Goal: Information Seeking & Learning: Find contact information

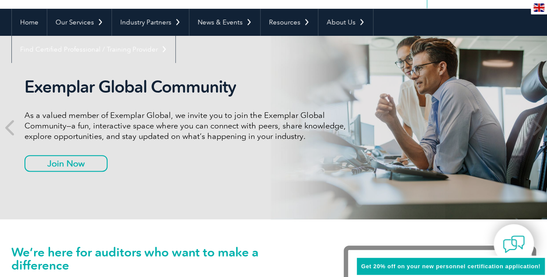
scroll to position [76, 0]
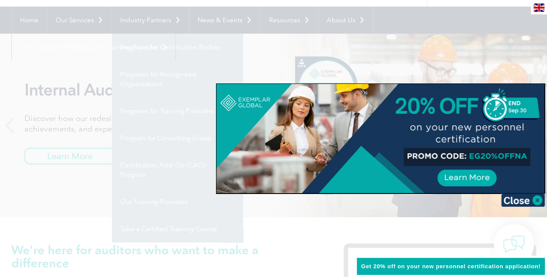
click at [520, 160] on div at bounding box center [380, 138] width 328 height 109
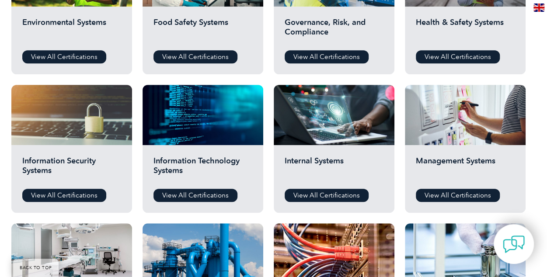
scroll to position [374, 0]
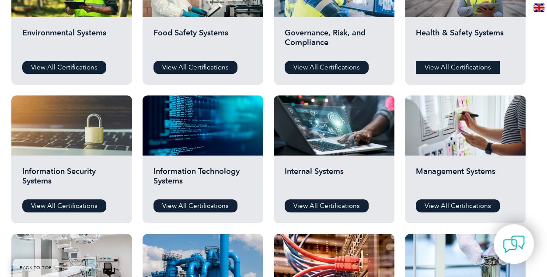
click at [448, 68] on link "View All Certifications" at bounding box center [458, 67] width 84 height 13
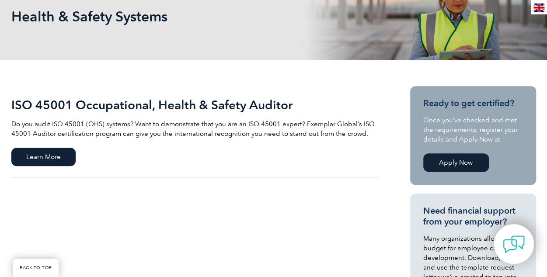
scroll to position [93, 0]
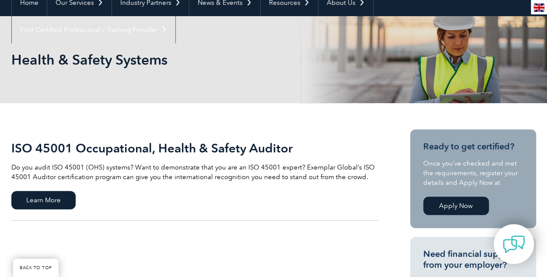
click at [42, 190] on link "ISO 45001 Occupational, Health & Safety Auditor Do you audit ISO 45001 (OHS) sy…" at bounding box center [194, 174] width 367 height 91
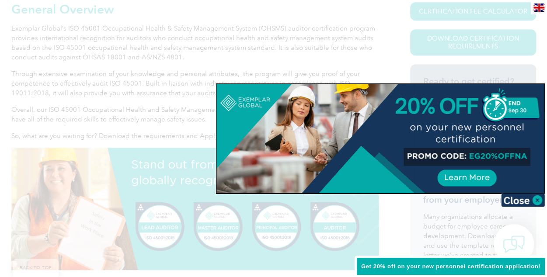
scroll to position [222, 0]
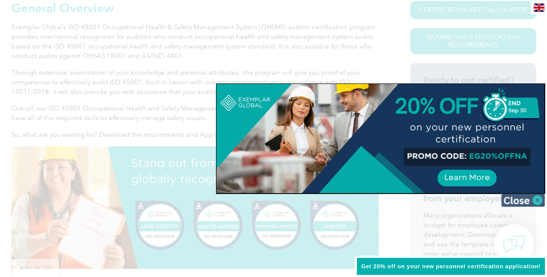
click at [536, 204] on img at bounding box center [523, 200] width 44 height 13
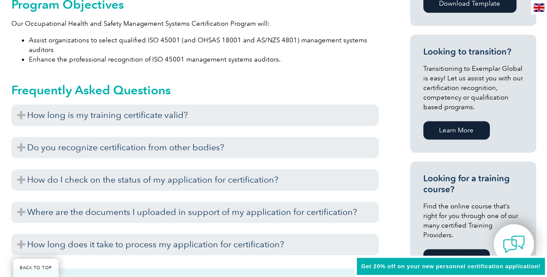
scroll to position [506, 0]
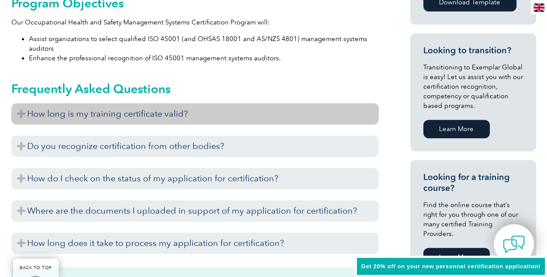
click at [339, 107] on h3 "How long is my training certificate valid?" at bounding box center [194, 113] width 367 height 21
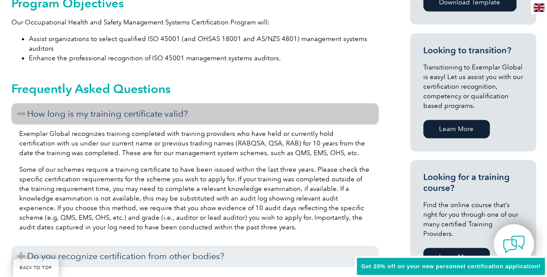
click at [339, 107] on h3 "How long is my training certificate valid?" at bounding box center [194, 113] width 367 height 21
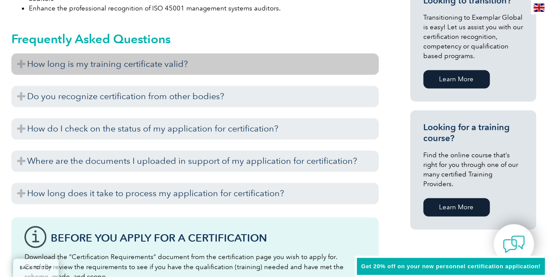
scroll to position [558, 0]
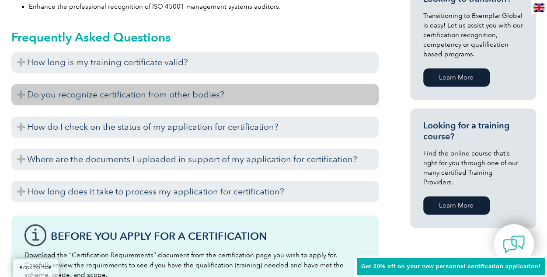
click at [336, 92] on h3 "Do you recognize certification from other bodies?" at bounding box center [194, 94] width 367 height 21
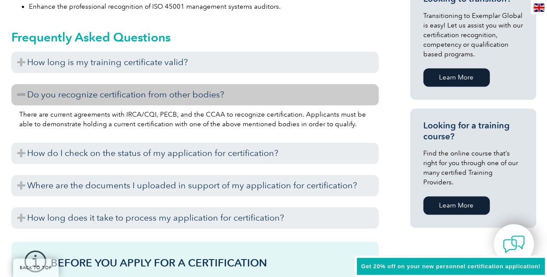
click at [336, 92] on h3 "Do you recognize certification from other bodies?" at bounding box center [194, 94] width 367 height 21
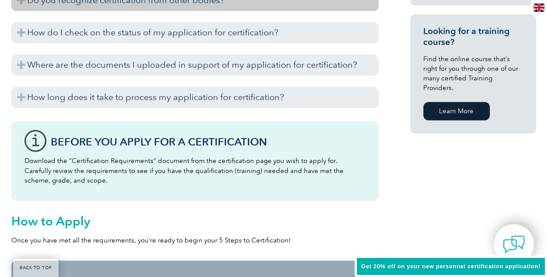
scroll to position [652, 0]
click at [336, 92] on h3 "How long does it take to process my application for certification?" at bounding box center [194, 96] width 367 height 21
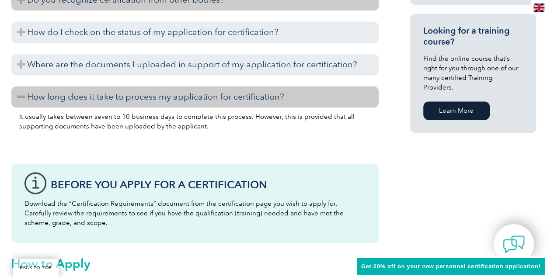
click at [336, 92] on h3 "How long does it take to process my application for certification?" at bounding box center [194, 96] width 367 height 21
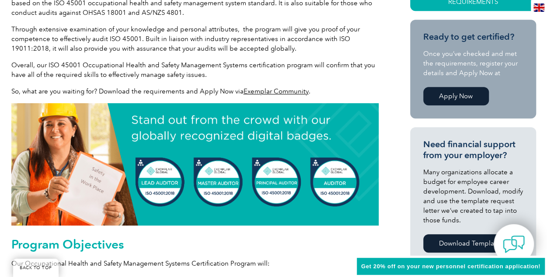
scroll to position [258, 0]
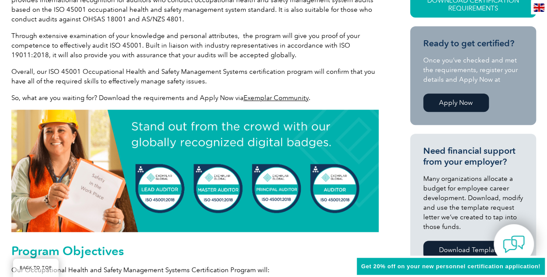
click at [449, 98] on link "Apply Now" at bounding box center [456, 103] width 66 height 18
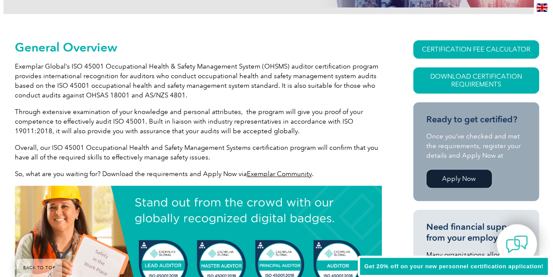
scroll to position [180, 0]
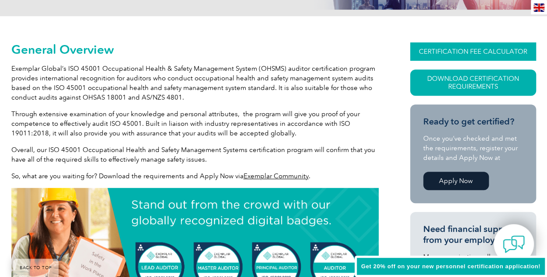
click at [461, 52] on link "CERTIFICATION FEE CALCULATOR" at bounding box center [473, 51] width 126 height 18
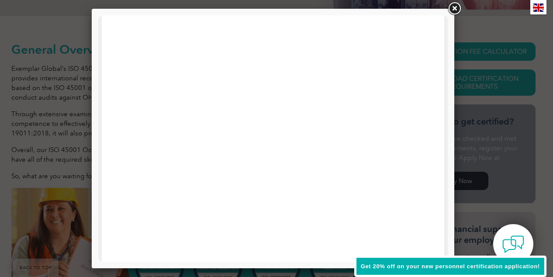
scroll to position [24, 0]
click at [457, 12] on link at bounding box center [455, 9] width 16 height 16
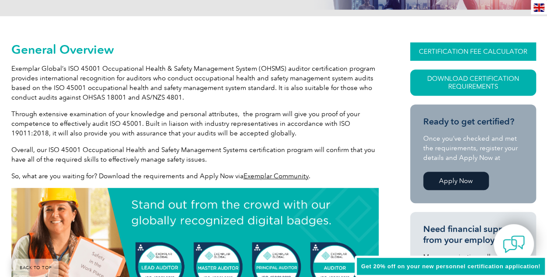
click at [458, 49] on link "CERTIFICATION FEE CALCULATOR" at bounding box center [473, 51] width 126 height 18
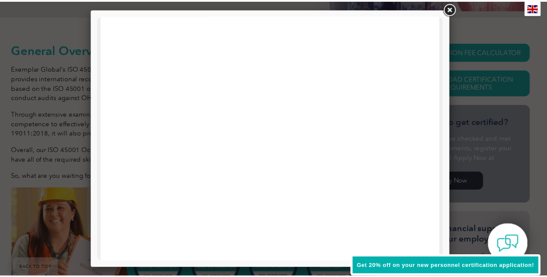
scroll to position [380, 0]
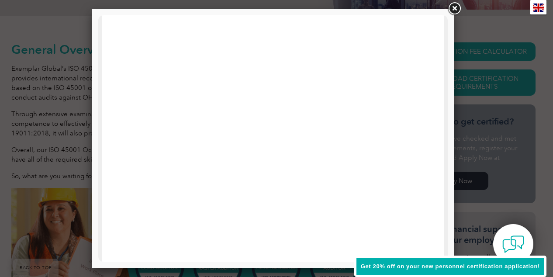
click at [452, 12] on link at bounding box center [455, 9] width 16 height 16
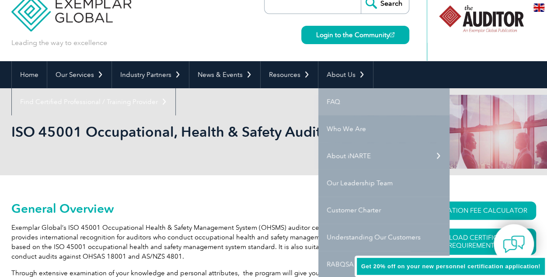
scroll to position [24, 0]
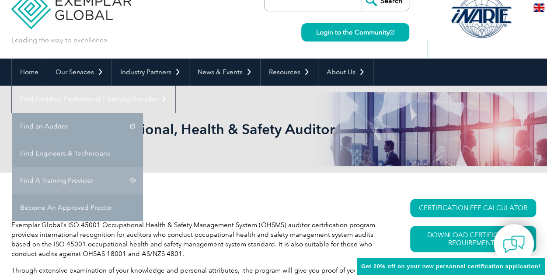
click at [143, 167] on link "Find A Training Provider" at bounding box center [77, 180] width 131 height 27
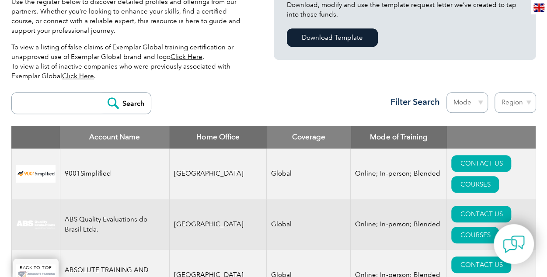
scroll to position [264, 0]
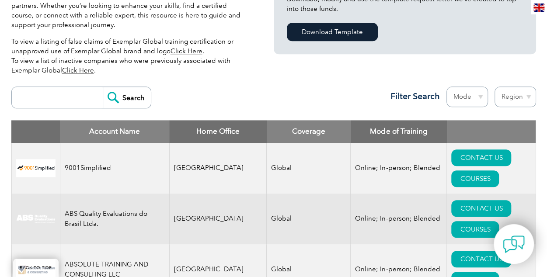
click at [492, 99] on div "Region Australia Bahrain Bangladesh Brazil Canada Colombia Dominican Republic E…" at bounding box center [512, 99] width 48 height 25
click at [501, 97] on select "Region [GEOGRAPHIC_DATA] [GEOGRAPHIC_DATA] [GEOGRAPHIC_DATA] [GEOGRAPHIC_DATA] …" at bounding box center [515, 97] width 42 height 21
select select "[GEOGRAPHIC_DATA]"
click at [494, 87] on select "Region [GEOGRAPHIC_DATA] [GEOGRAPHIC_DATA] [GEOGRAPHIC_DATA] [GEOGRAPHIC_DATA] …" at bounding box center [515, 97] width 42 height 21
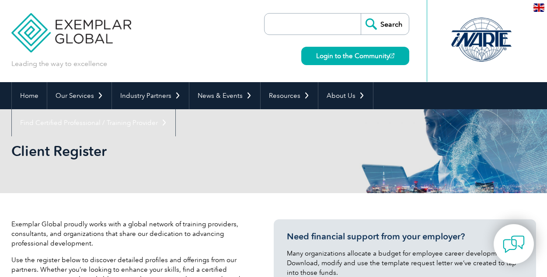
select select "[GEOGRAPHIC_DATA]"
click at [360, 126] on div "Client Register" at bounding box center [273, 151] width 524 height 84
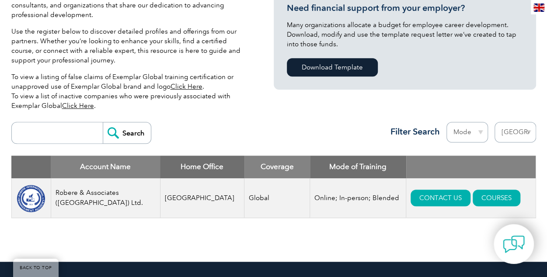
scroll to position [231, 0]
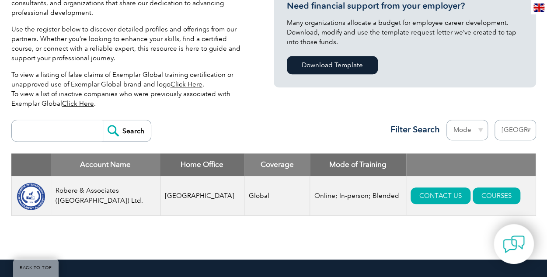
click at [467, 126] on select "Mode Online In-person Blended" at bounding box center [467, 130] width 42 height 21
select select "Online"
click at [446, 120] on select "Mode Online In-person Blended" at bounding box center [467, 130] width 42 height 21
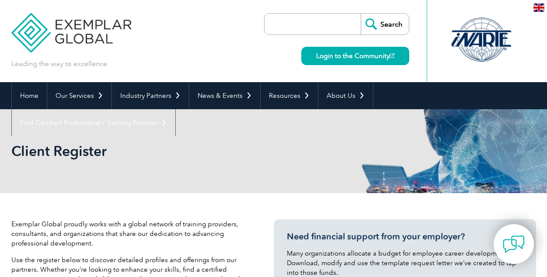
select select "[GEOGRAPHIC_DATA]"
click at [419, 143] on div "Client Register" at bounding box center [273, 151] width 524 height 84
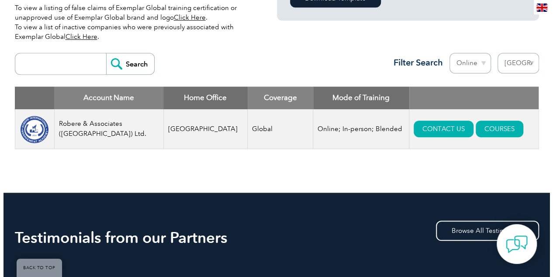
scroll to position [301, 0]
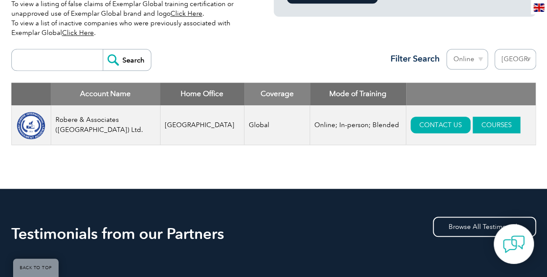
click at [473, 127] on link "COURSES" at bounding box center [496, 125] width 48 height 17
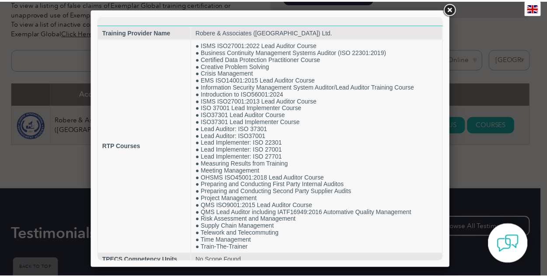
scroll to position [5, 0]
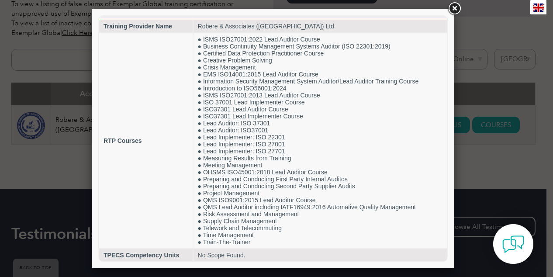
click at [450, 7] on link at bounding box center [455, 9] width 16 height 16
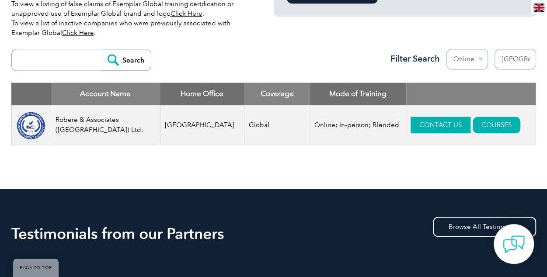
click at [410, 126] on link "CONTACT US" at bounding box center [440, 125] width 60 height 17
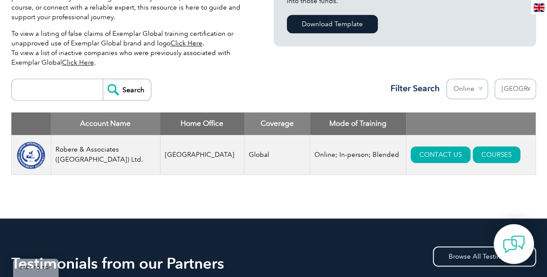
scroll to position [273, 0]
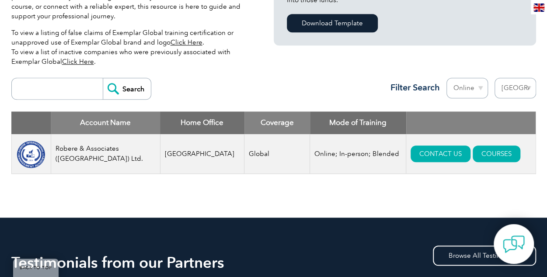
click at [526, 90] on select "Region Australia Bahrain Bangladesh Brazil Canada Colombia Dominican Republic E…" at bounding box center [515, 88] width 42 height 21
select select
click at [494, 78] on select "Region Australia Bahrain Bangladesh Brazil Canada Colombia Dominican Republic E…" at bounding box center [515, 88] width 42 height 21
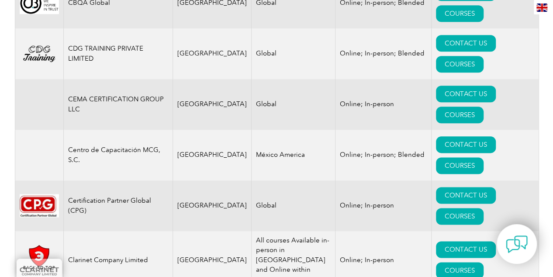
scroll to position [2109, 0]
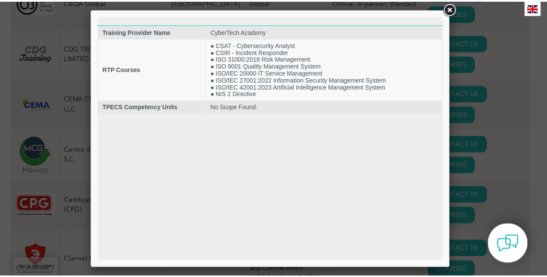
scroll to position [0, 0]
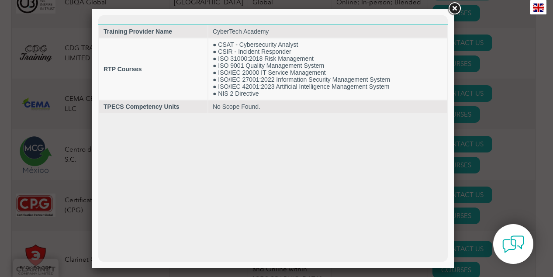
click at [452, 11] on link at bounding box center [455, 9] width 16 height 16
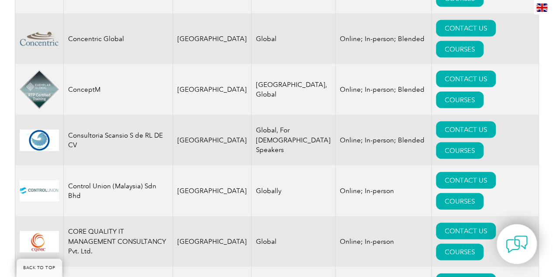
scroll to position [2486, 0]
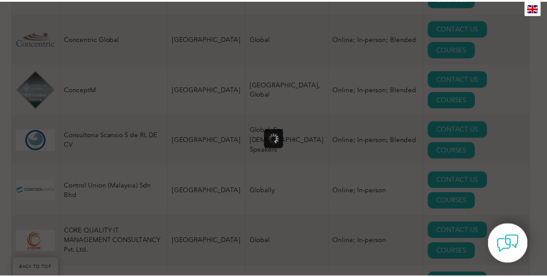
scroll to position [0, 0]
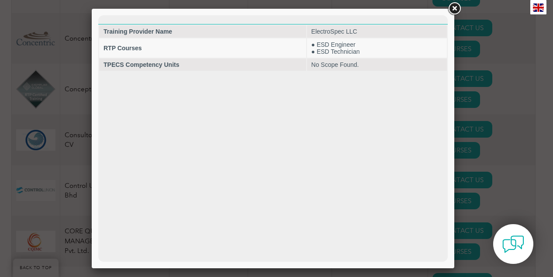
click at [454, 9] on link at bounding box center [455, 9] width 16 height 16
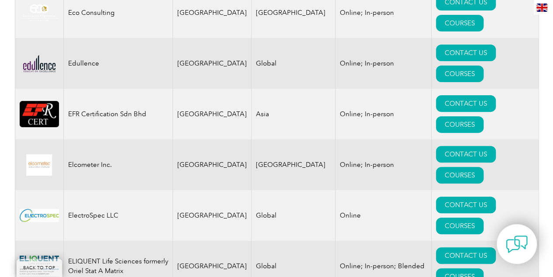
scroll to position [3374, 0]
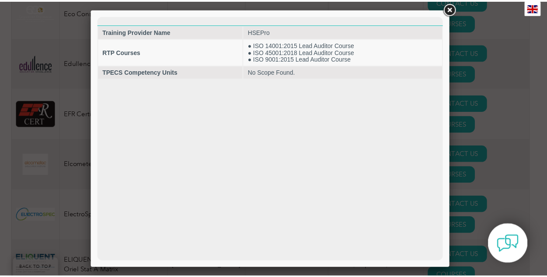
scroll to position [0, 0]
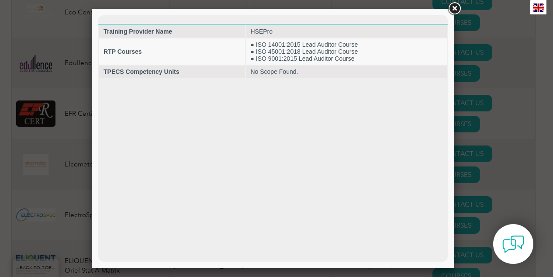
click at [453, 10] on link at bounding box center [455, 9] width 16 height 16
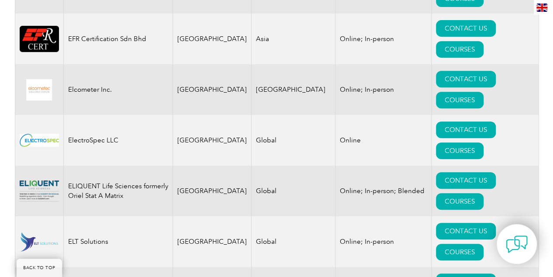
scroll to position [3449, 0]
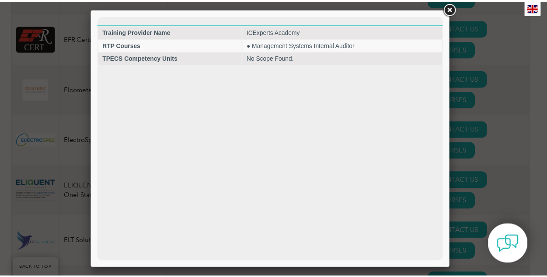
scroll to position [0, 0]
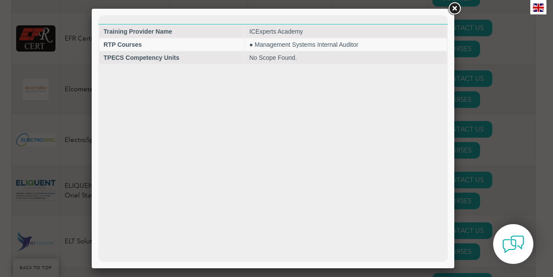
click at [452, 9] on link at bounding box center [455, 9] width 16 height 16
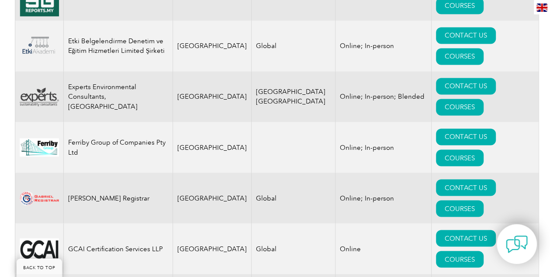
scroll to position [3949, 0]
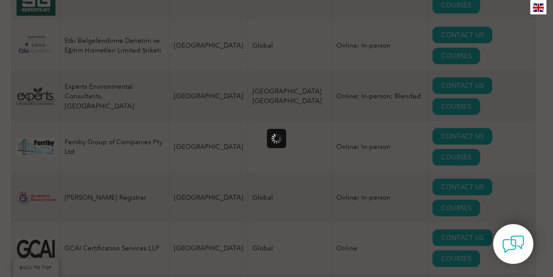
scroll to position [0, 0]
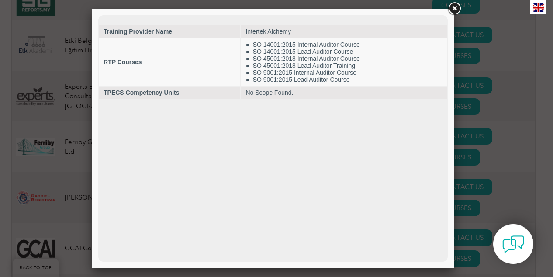
click at [455, 10] on link at bounding box center [455, 9] width 16 height 16
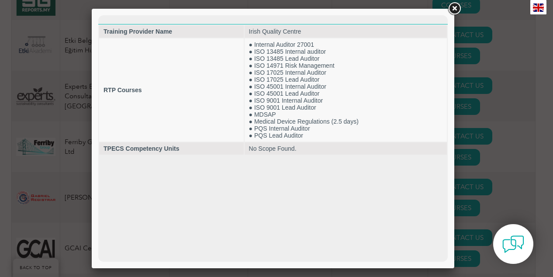
click at [452, 10] on link at bounding box center [455, 9] width 16 height 16
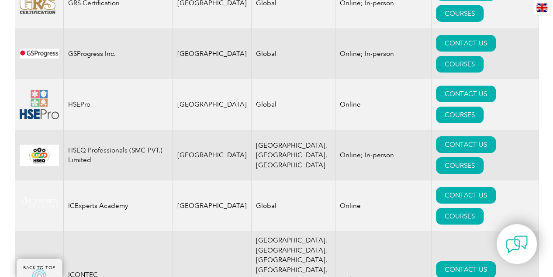
scroll to position [4702, 0]
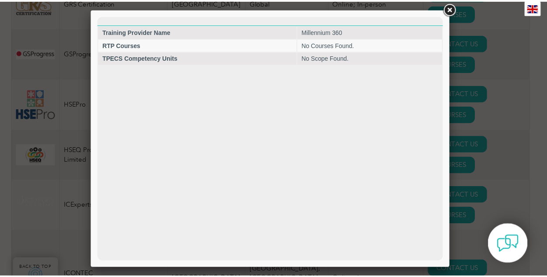
scroll to position [0, 0]
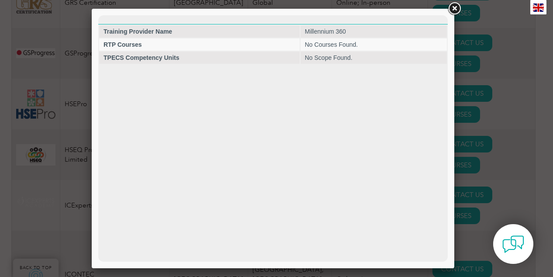
click at [452, 9] on link at bounding box center [455, 9] width 16 height 16
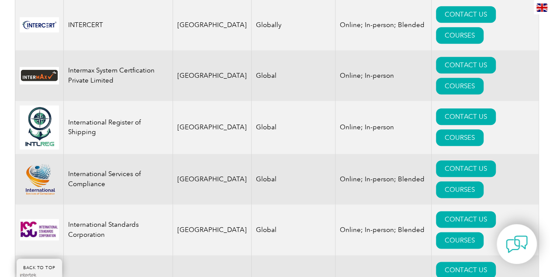
scroll to position [5337, 0]
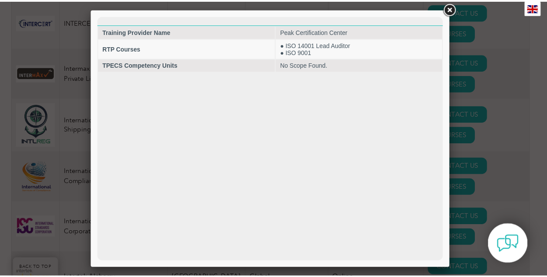
scroll to position [0, 0]
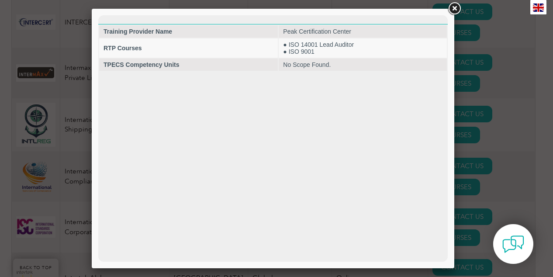
click at [455, 7] on link at bounding box center [455, 9] width 16 height 16
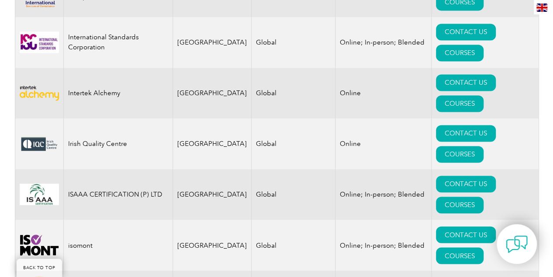
scroll to position [5521, 0]
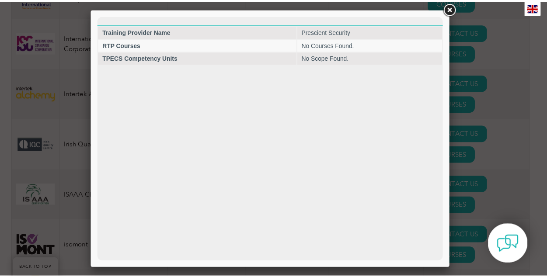
scroll to position [0, 0]
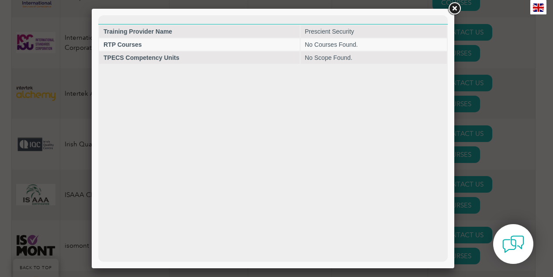
click at [456, 8] on link at bounding box center [455, 9] width 16 height 16
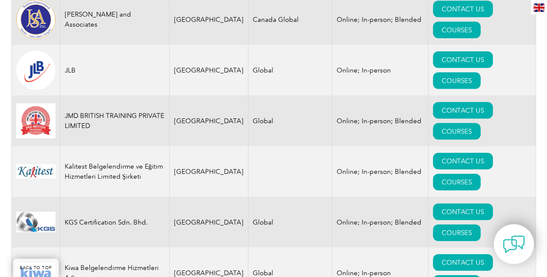
scroll to position [5798, 0]
